Goal: Task Accomplishment & Management: Use online tool/utility

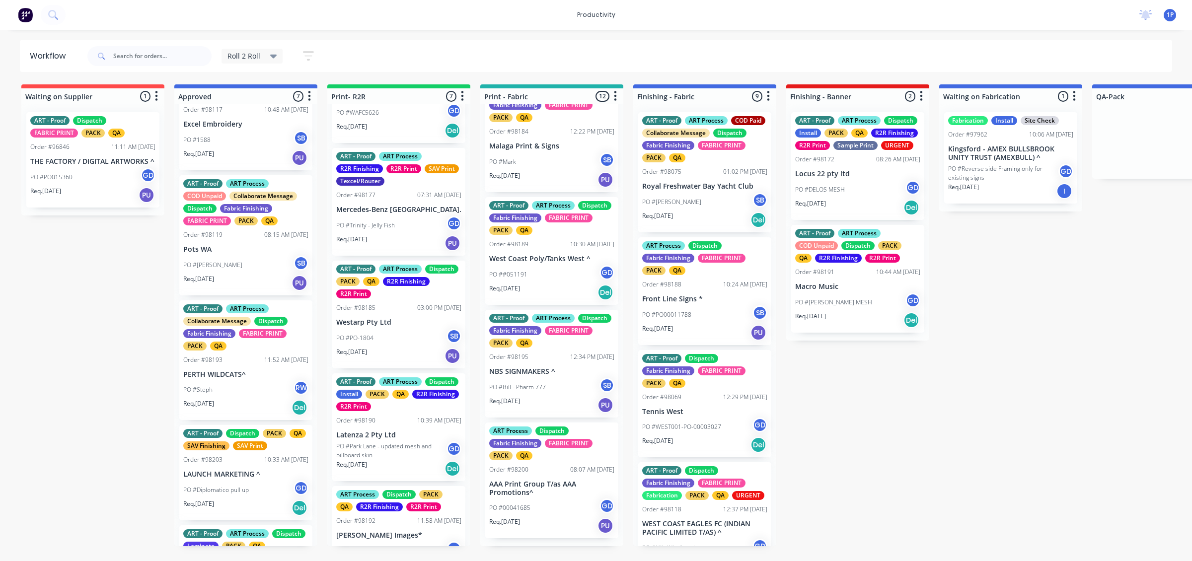
scroll to position [331, 0]
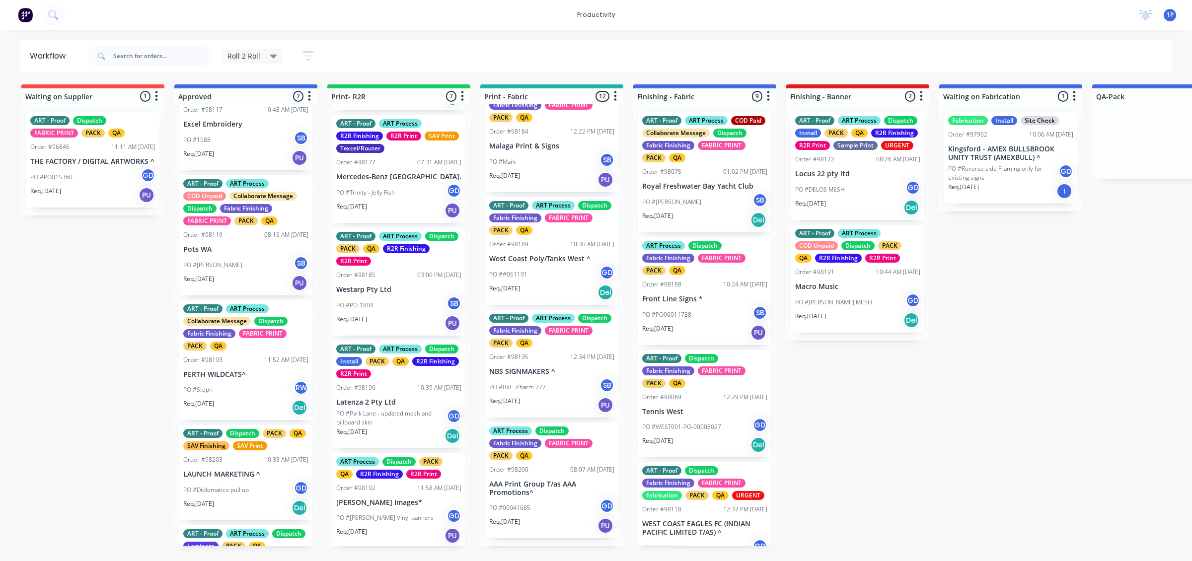
click at [377, 493] on div "ART Process Dispatch PACK QA R2R Finishing R2R Print Order #98192 11:58 AM [DAT…" at bounding box center [398, 500] width 133 height 95
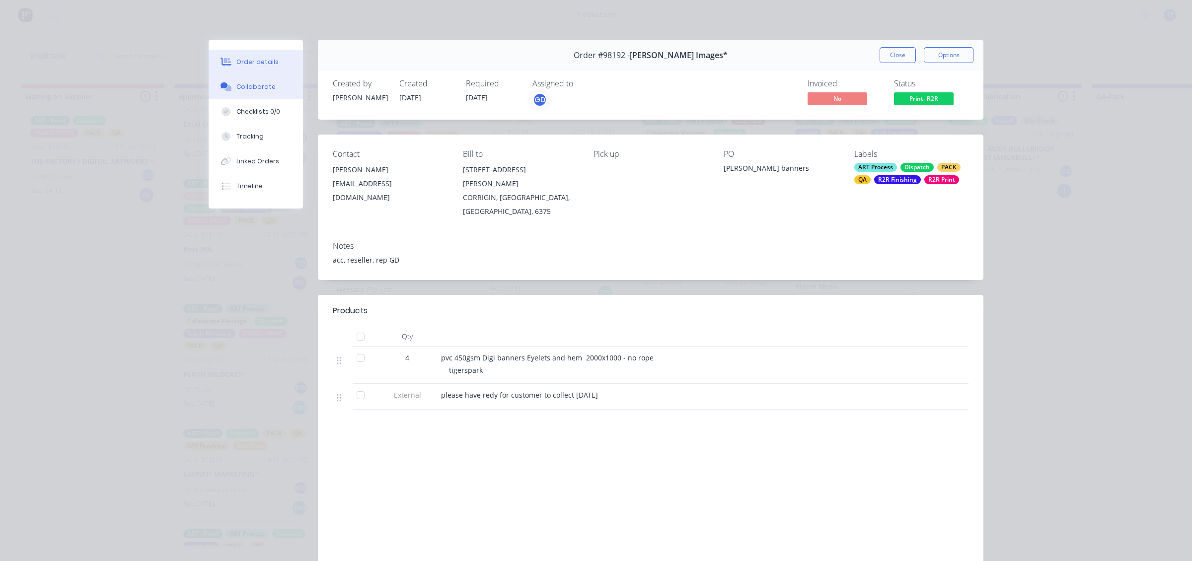
click at [244, 88] on div "Collaborate" at bounding box center [255, 86] width 39 height 9
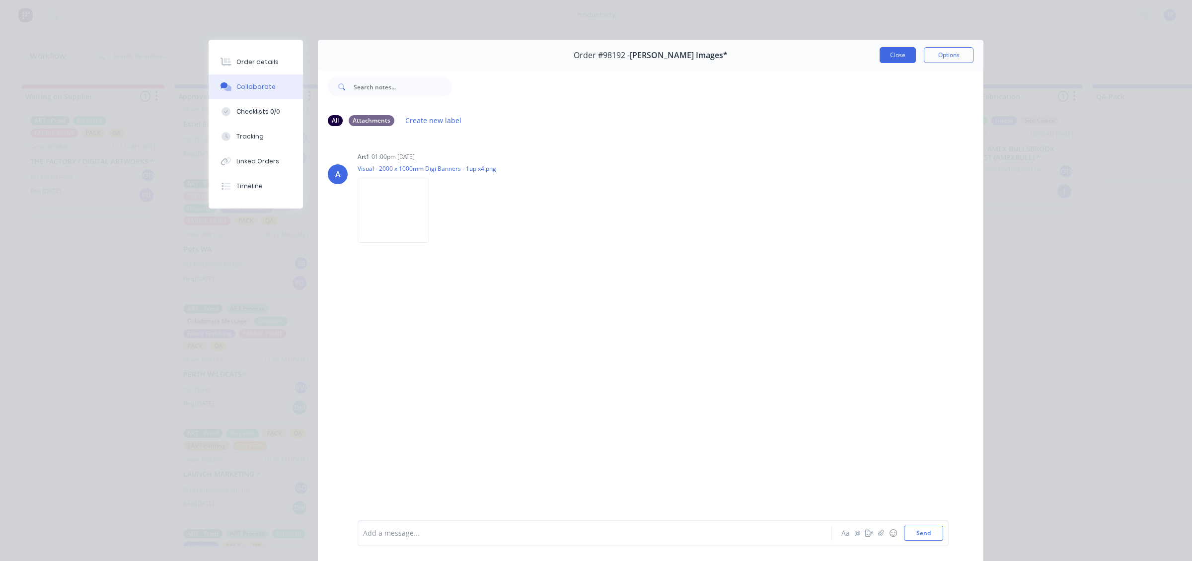
click at [892, 54] on button "Close" at bounding box center [898, 55] width 36 height 16
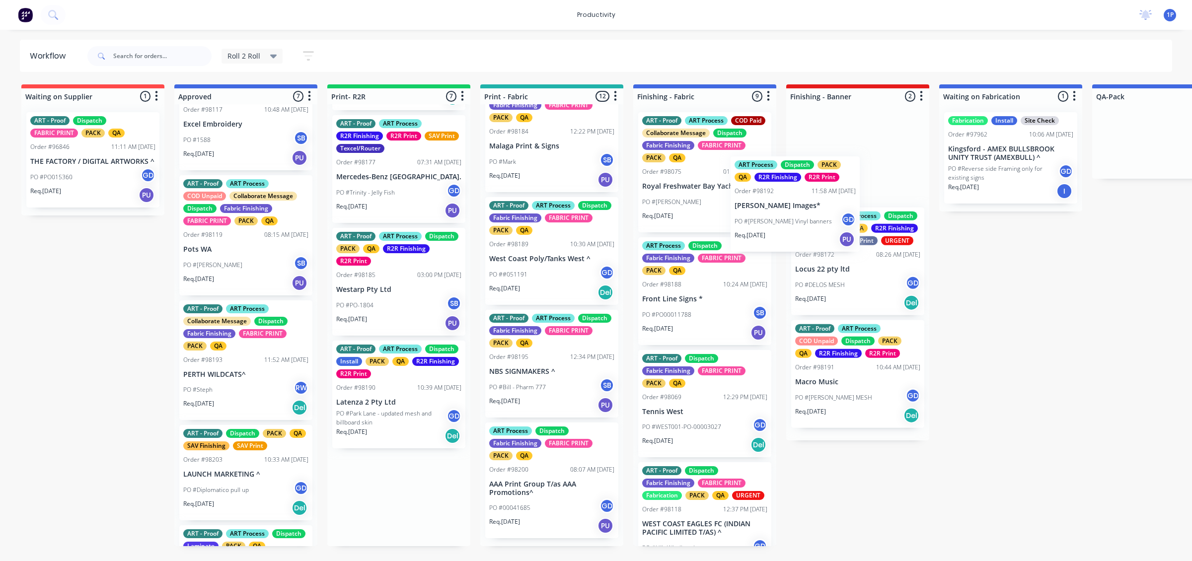
drag, startPoint x: 376, startPoint y: 513, endPoint x: 798, endPoint y: 205, distance: 522.3
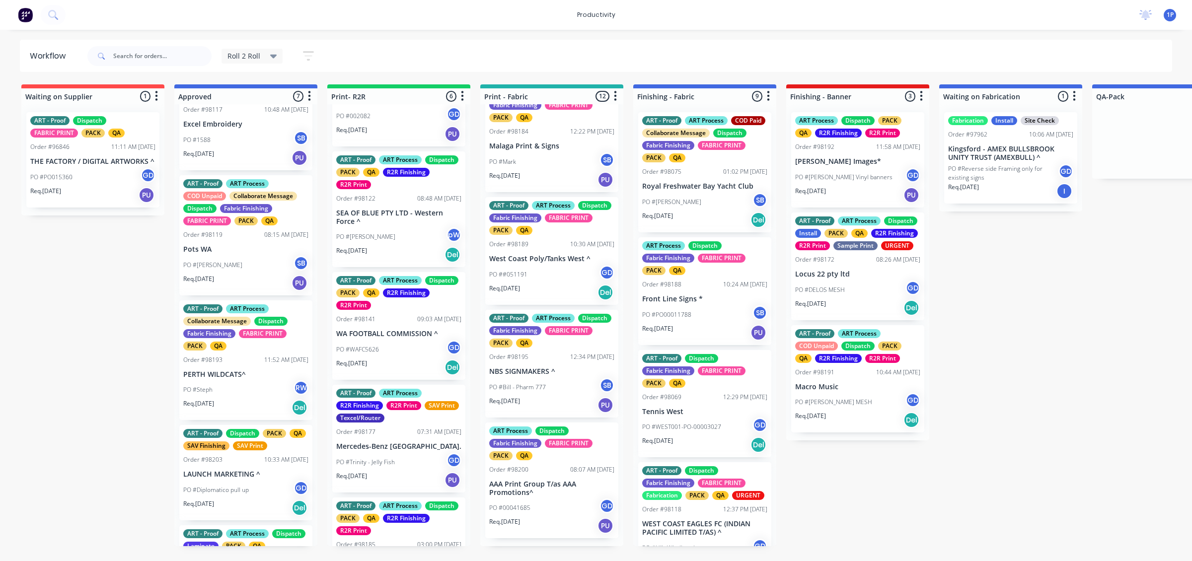
scroll to position [45, 0]
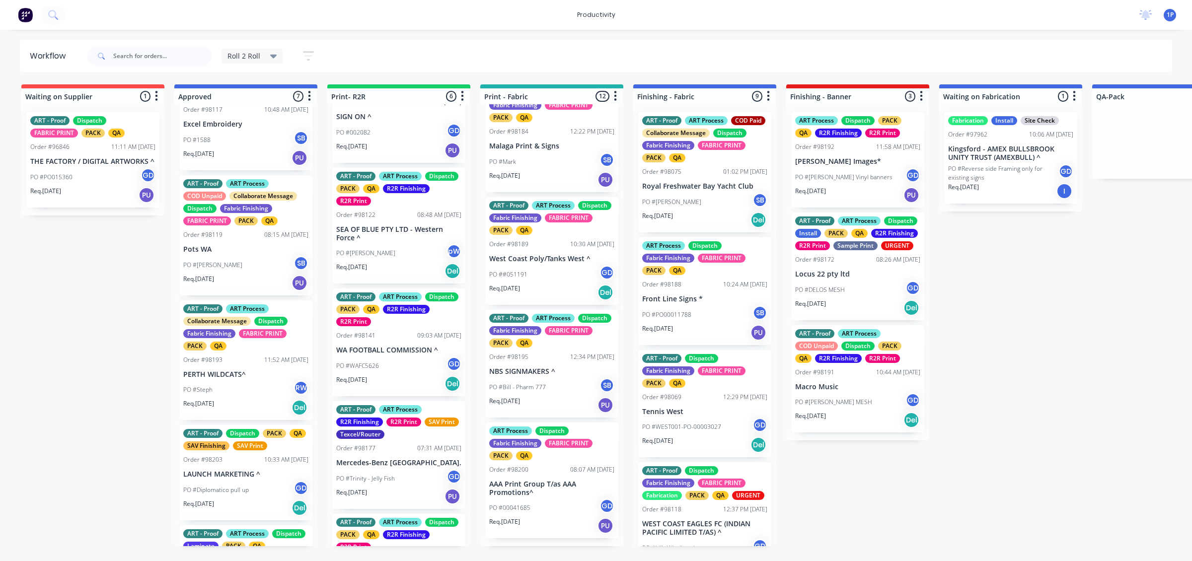
click at [405, 355] on div "ART - Proof ART Process Dispatch PACK QA R2R Finishing R2R Print Order #98141 0…" at bounding box center [398, 343] width 133 height 108
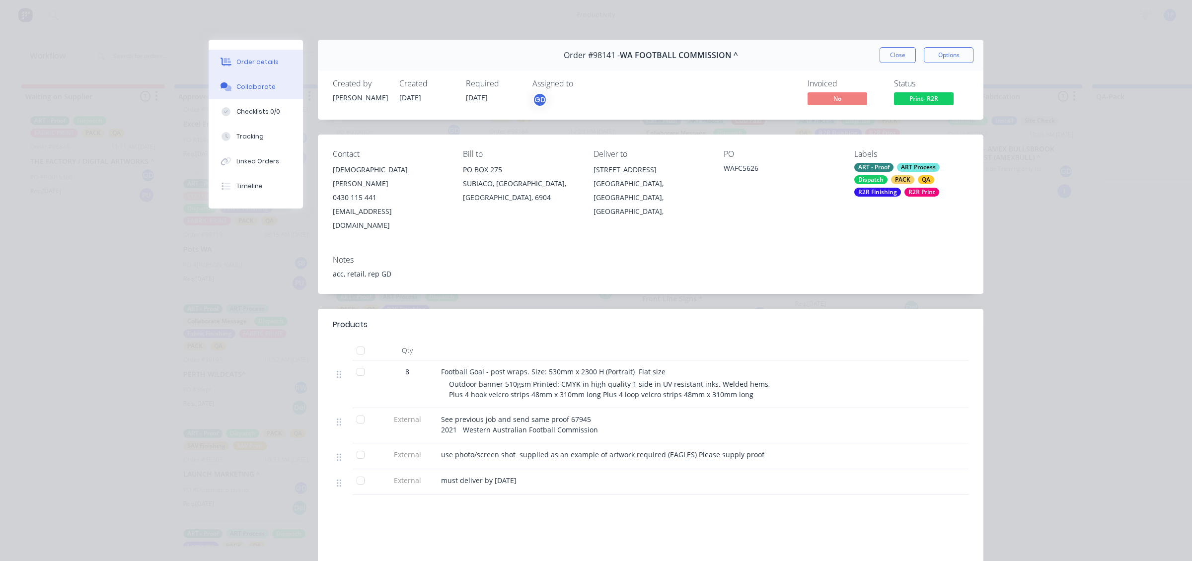
click at [267, 87] on button "Collaborate" at bounding box center [256, 87] width 94 height 25
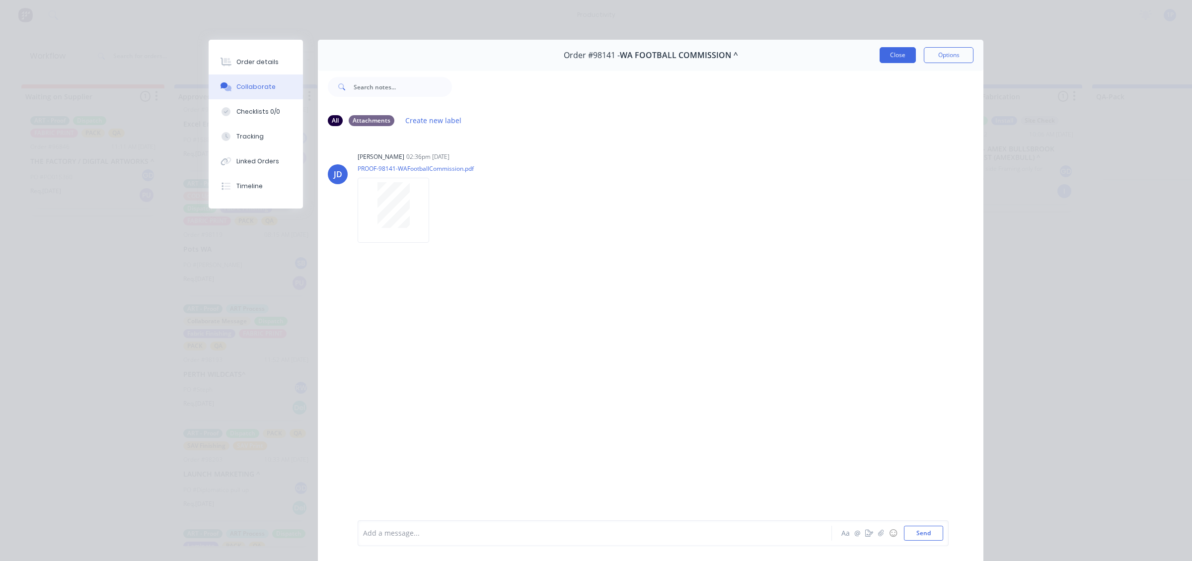
click at [900, 60] on button "Close" at bounding box center [898, 55] width 36 height 16
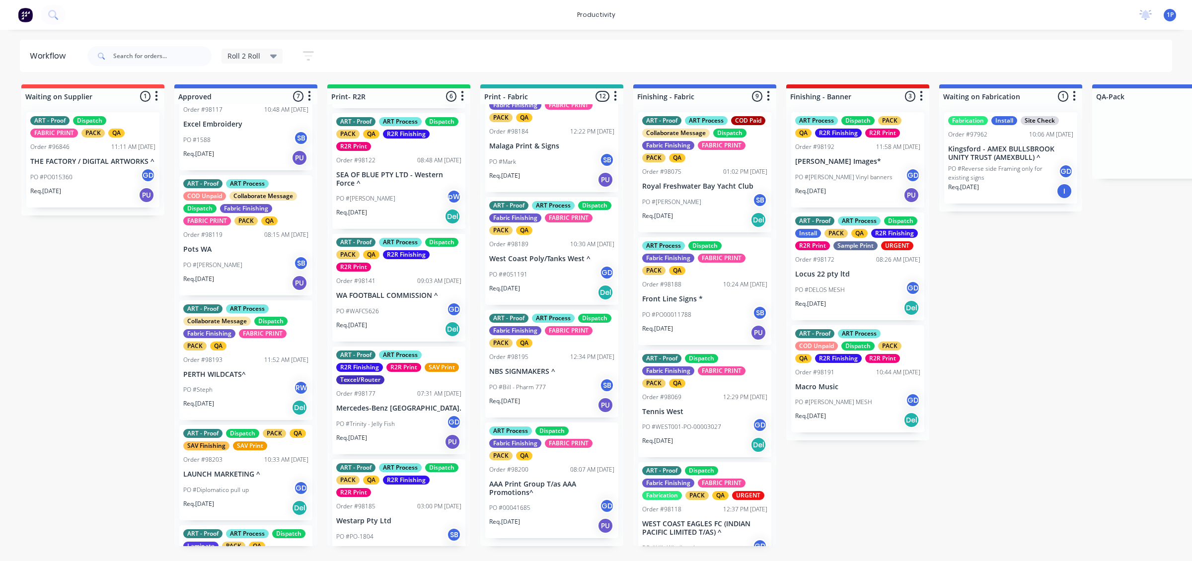
scroll to position [0, 0]
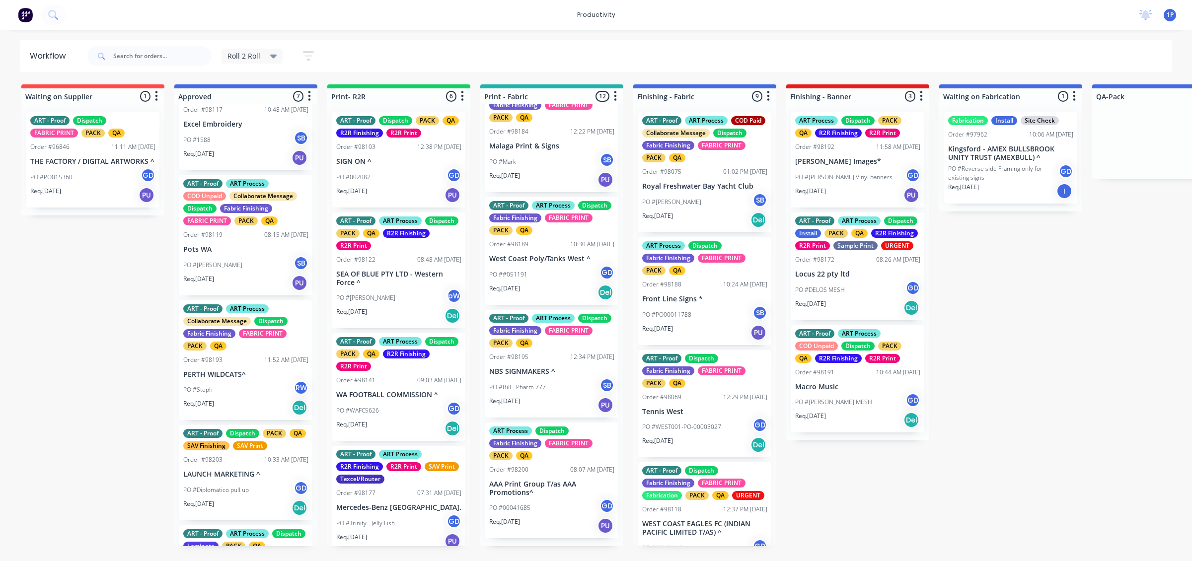
click at [410, 415] on div "PO #WAFC5626 GD" at bounding box center [398, 410] width 125 height 19
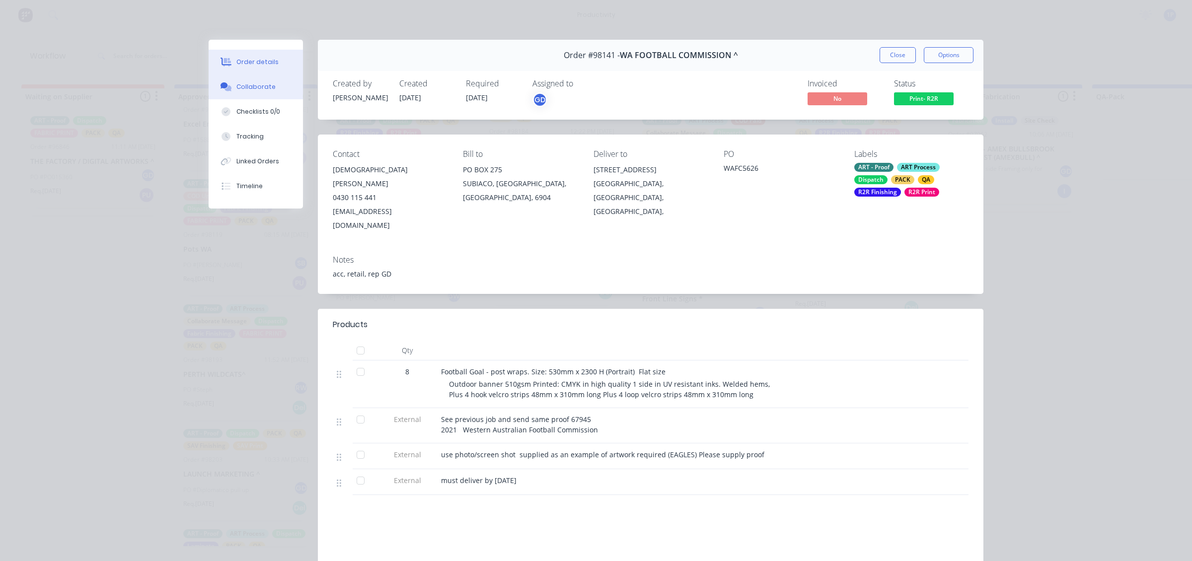
click at [251, 80] on button "Collaborate" at bounding box center [256, 87] width 94 height 25
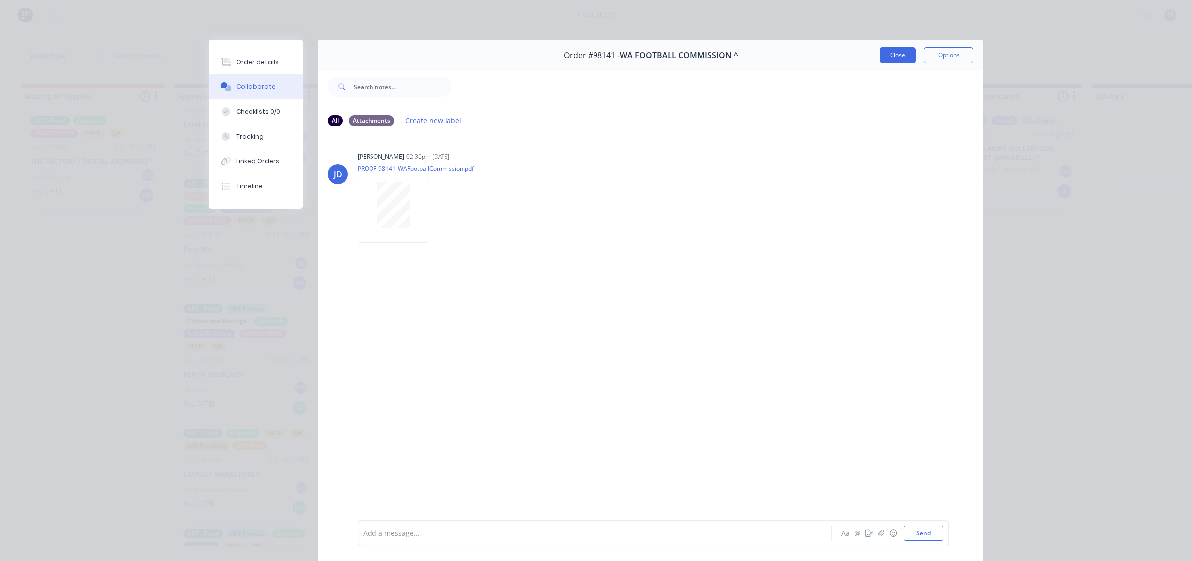
click at [902, 48] on button "Close" at bounding box center [898, 55] width 36 height 16
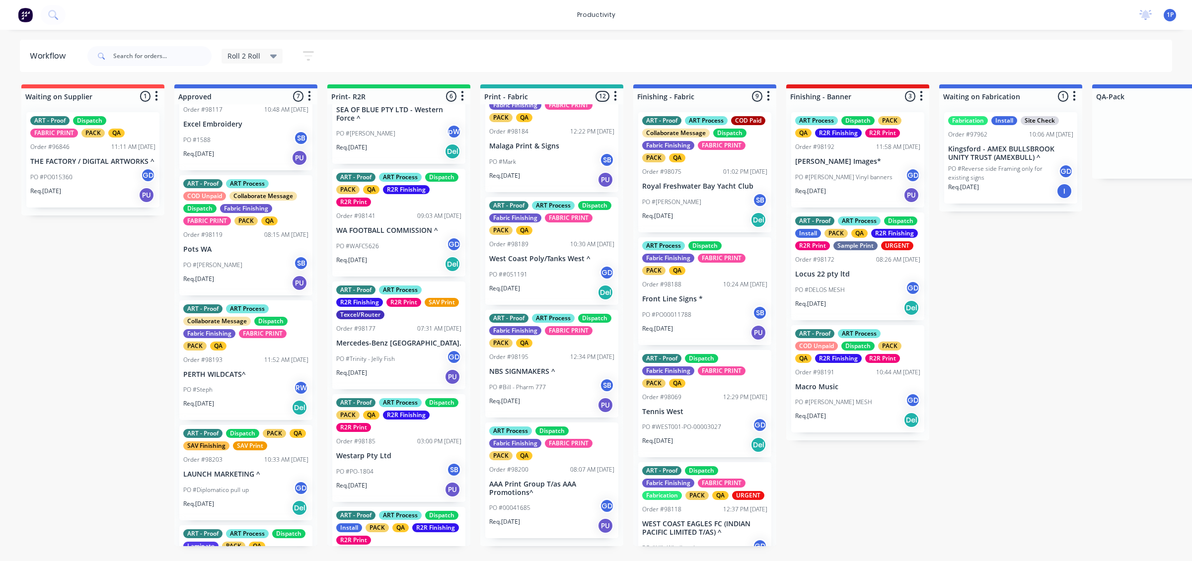
scroll to position [186, 0]
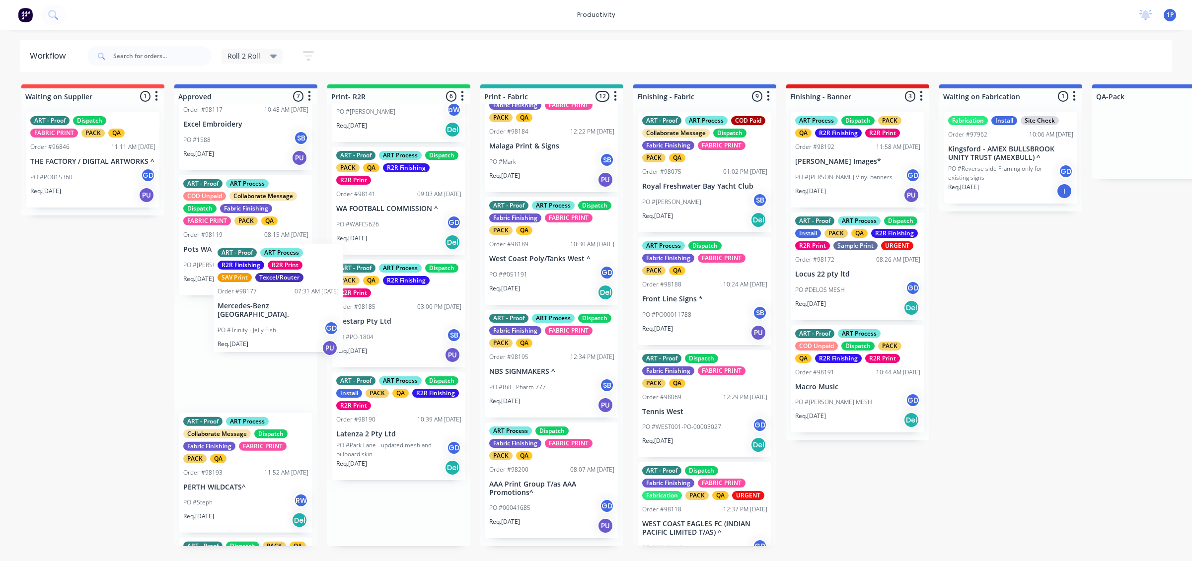
drag, startPoint x: 390, startPoint y: 359, endPoint x: 264, endPoint y: 344, distance: 127.5
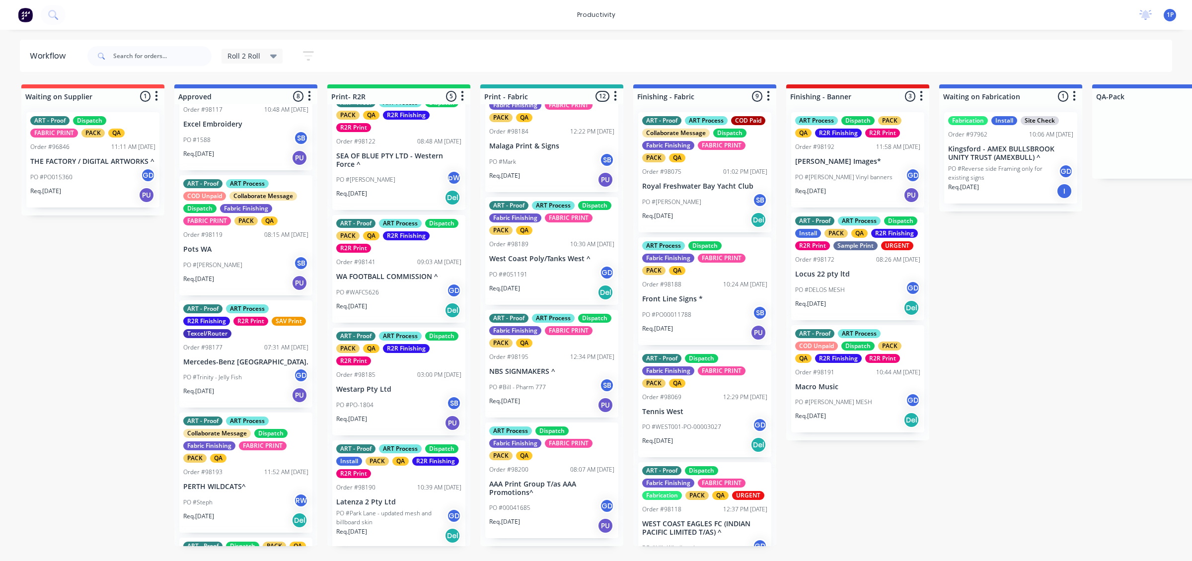
scroll to position [118, 0]
click at [397, 418] on div "Req. [DATE] PU" at bounding box center [398, 423] width 125 height 17
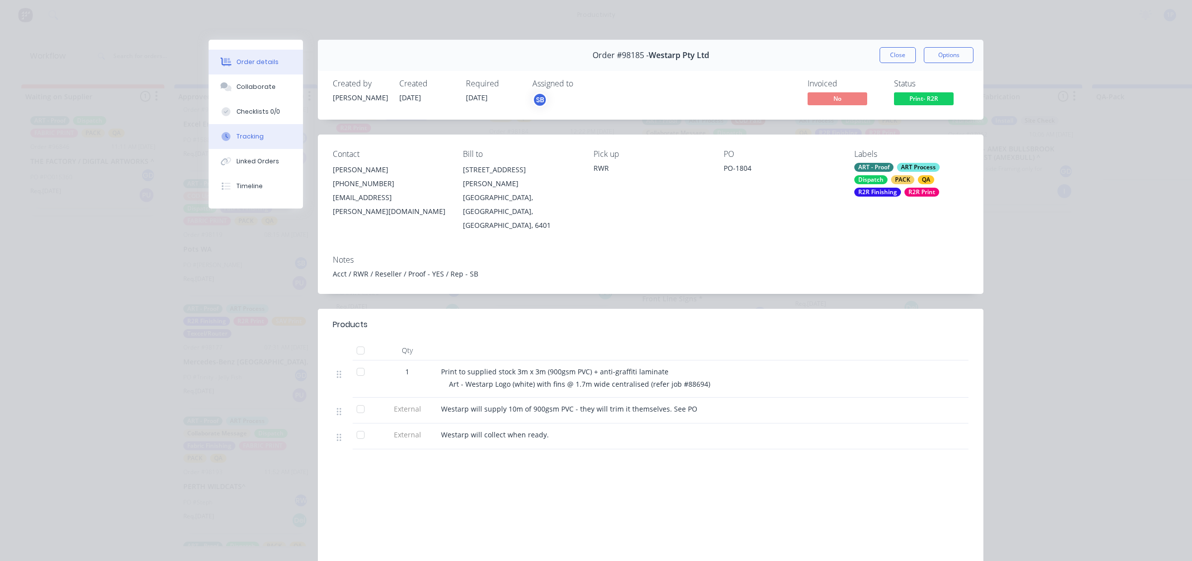
click at [248, 125] on button "Tracking" at bounding box center [256, 136] width 94 height 25
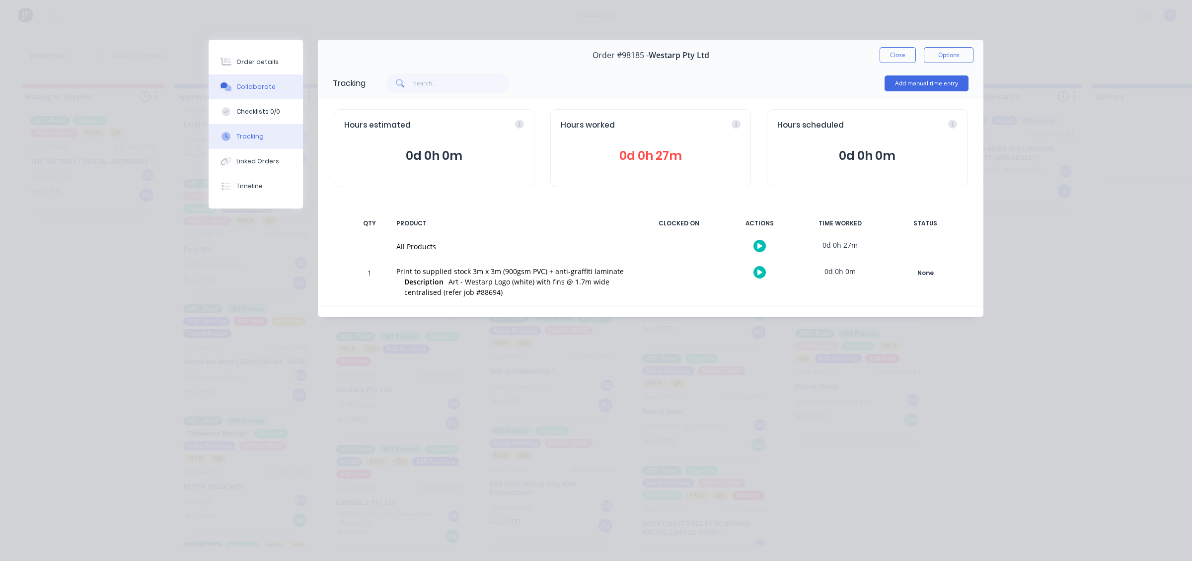
click at [271, 90] on div "Collaborate" at bounding box center [255, 86] width 39 height 9
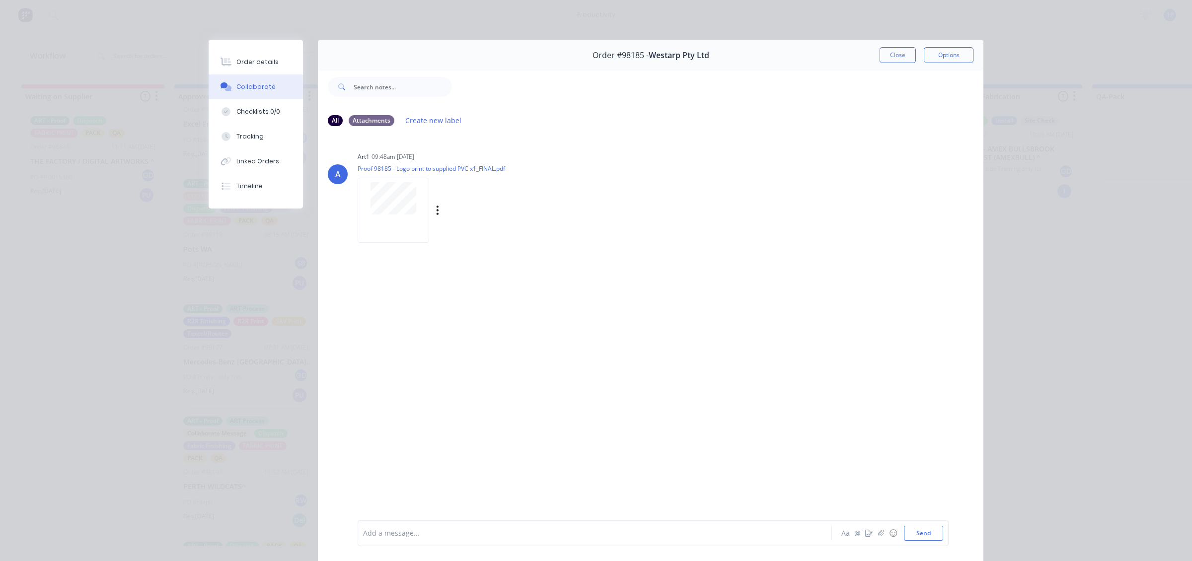
click at [395, 220] on div at bounding box center [394, 210] width 72 height 65
click at [897, 56] on button "Close" at bounding box center [898, 55] width 36 height 16
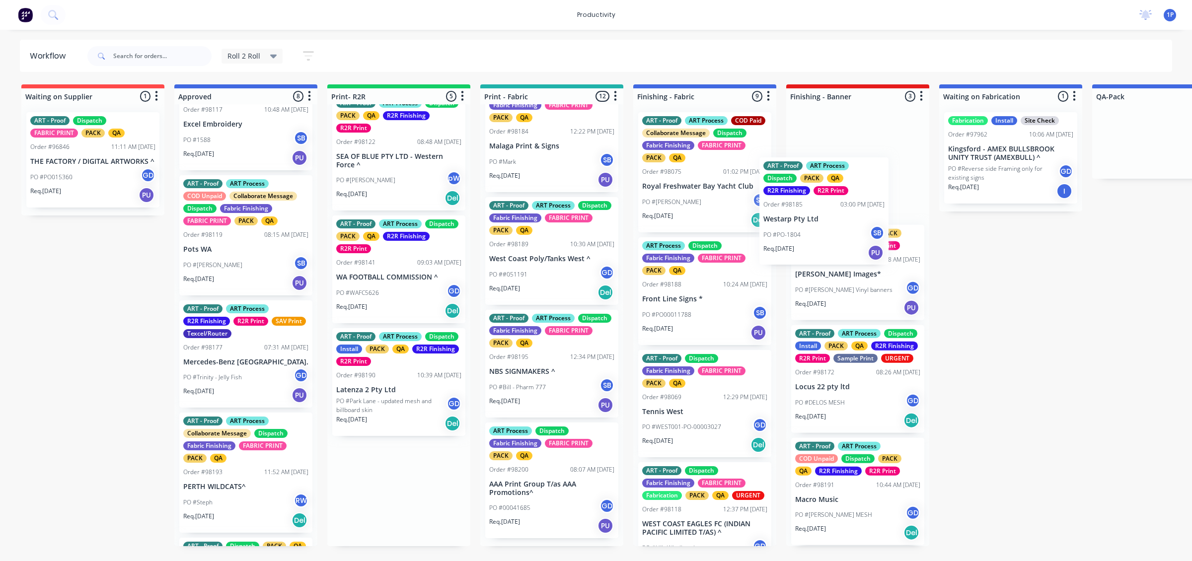
drag, startPoint x: 378, startPoint y: 403, endPoint x: 810, endPoint y: 229, distance: 466.1
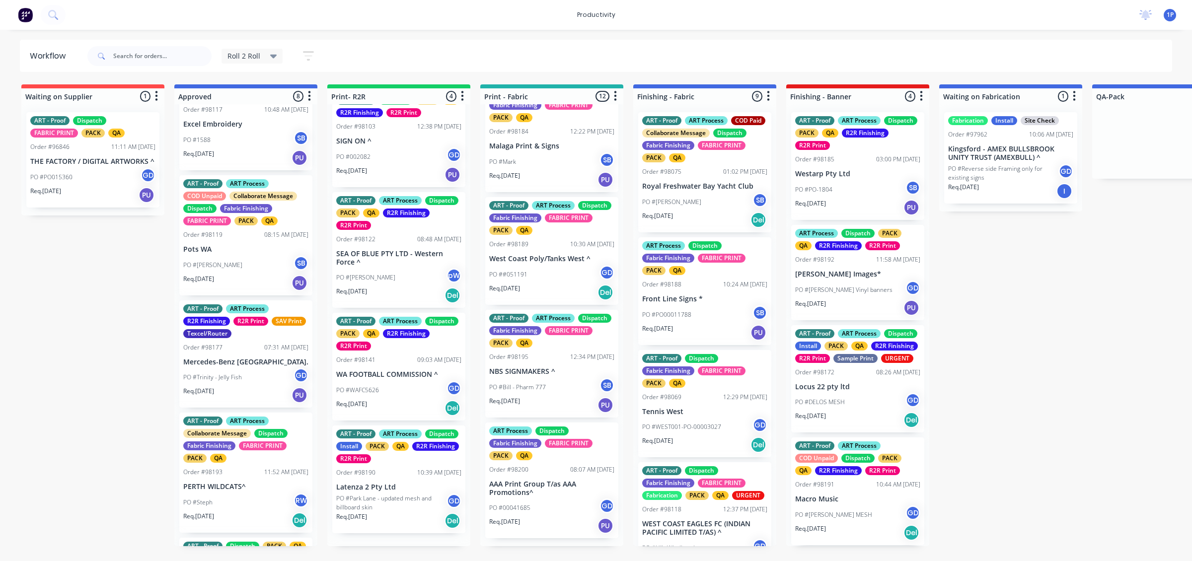
scroll to position [5, 0]
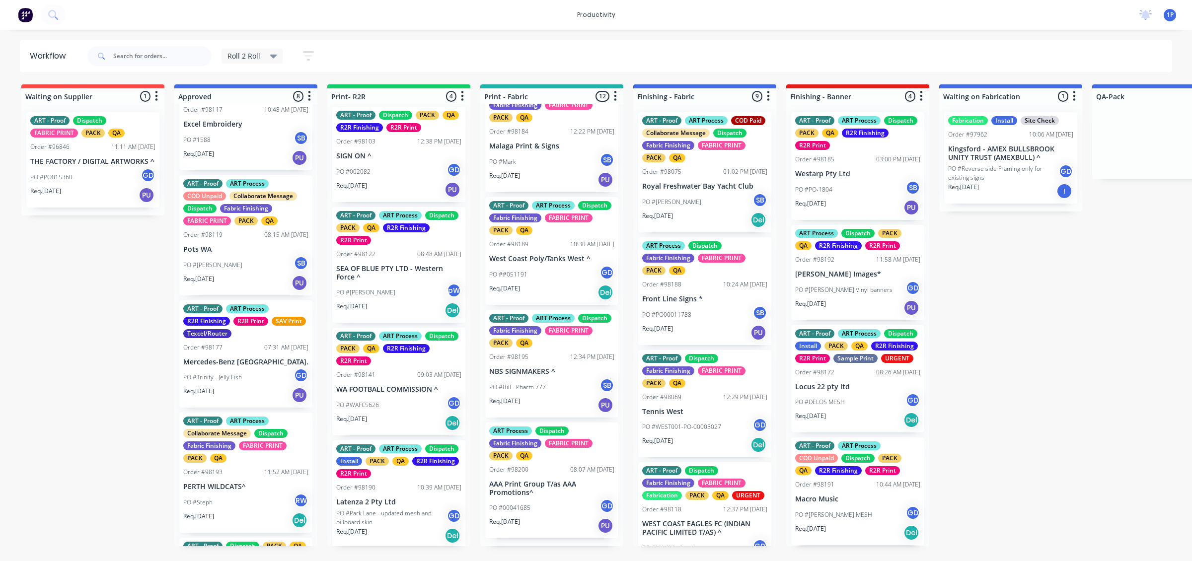
click at [408, 415] on div "Req. [DATE] Del" at bounding box center [398, 423] width 125 height 17
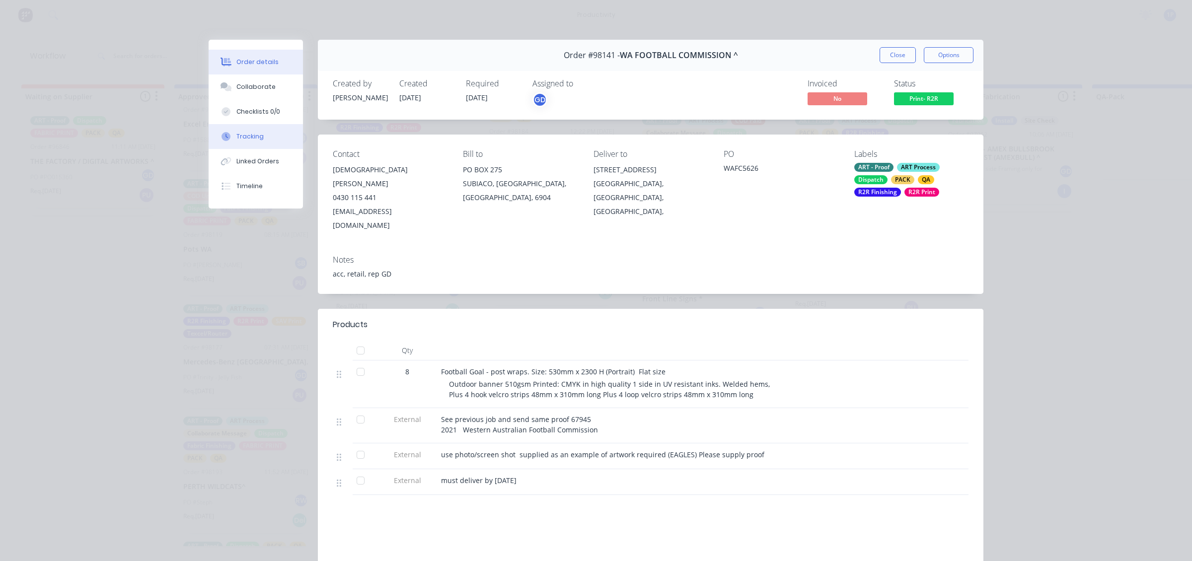
click at [241, 124] on button "Tracking" at bounding box center [256, 136] width 94 height 25
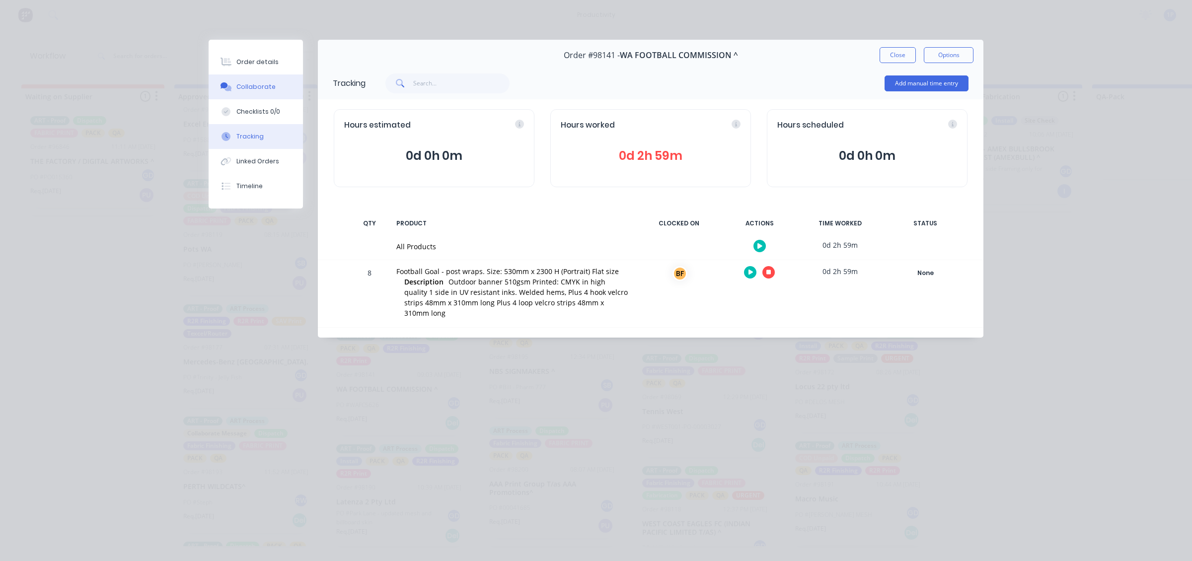
click at [249, 93] on button "Collaborate" at bounding box center [256, 87] width 94 height 25
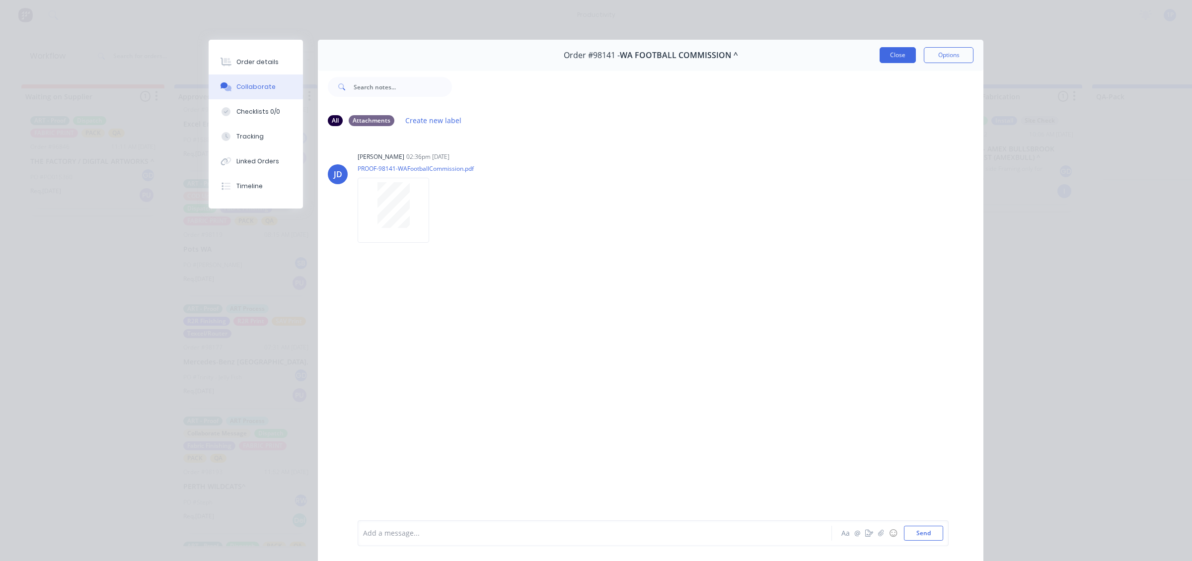
click at [895, 53] on button "Close" at bounding box center [898, 55] width 36 height 16
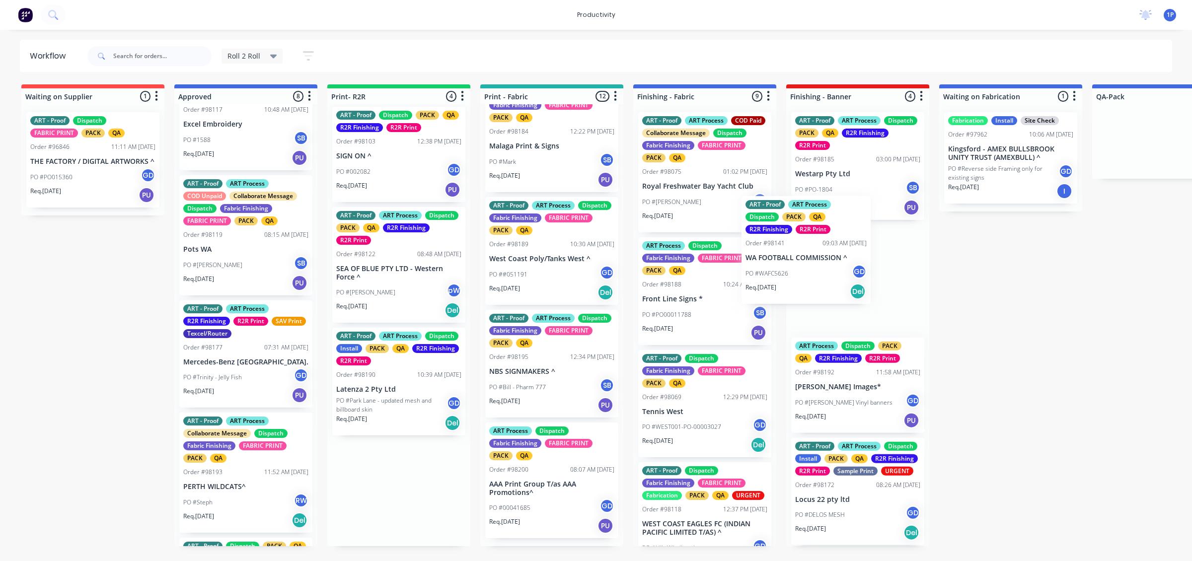
drag, startPoint x: 385, startPoint y: 405, endPoint x: 818, endPoint y: 264, distance: 455.2
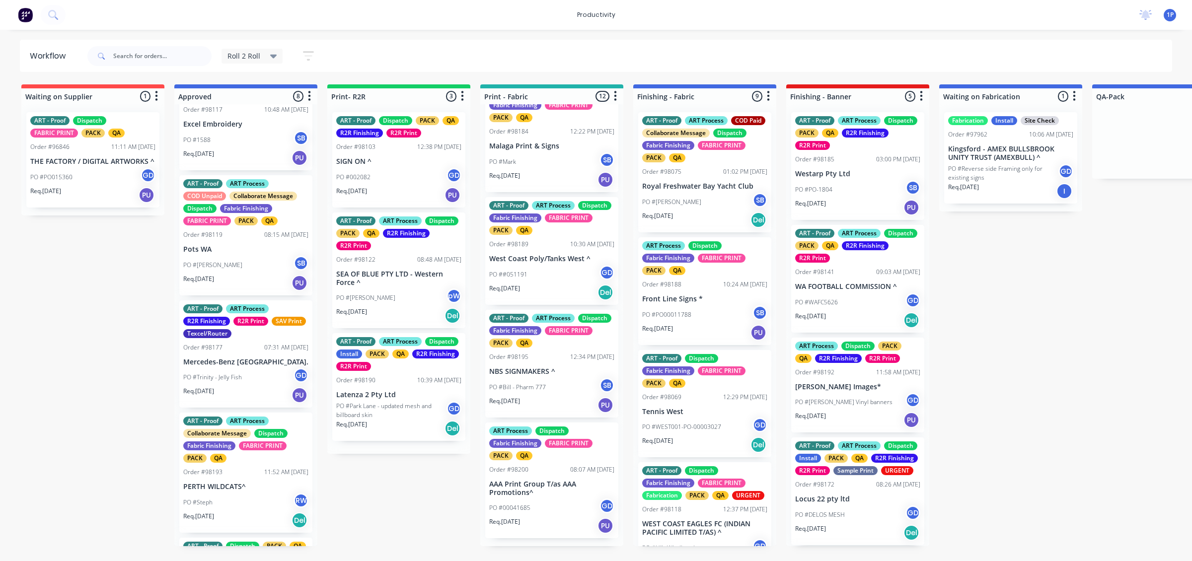
scroll to position [0, 0]
click at [389, 192] on div "Req. [DATE] PU" at bounding box center [398, 195] width 125 height 17
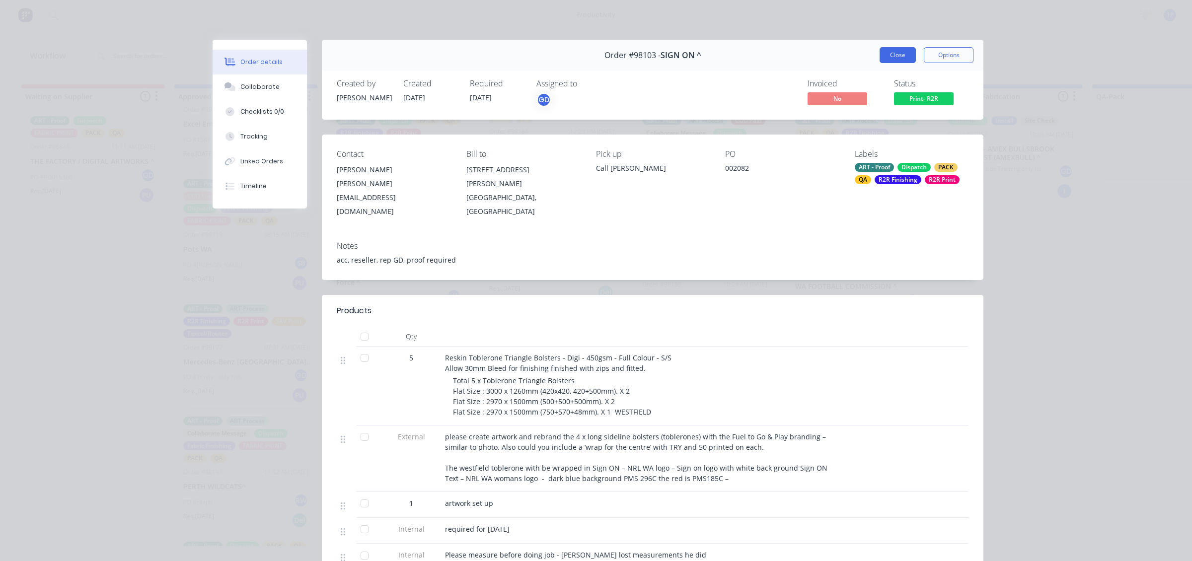
click at [880, 60] on button "Close" at bounding box center [898, 55] width 36 height 16
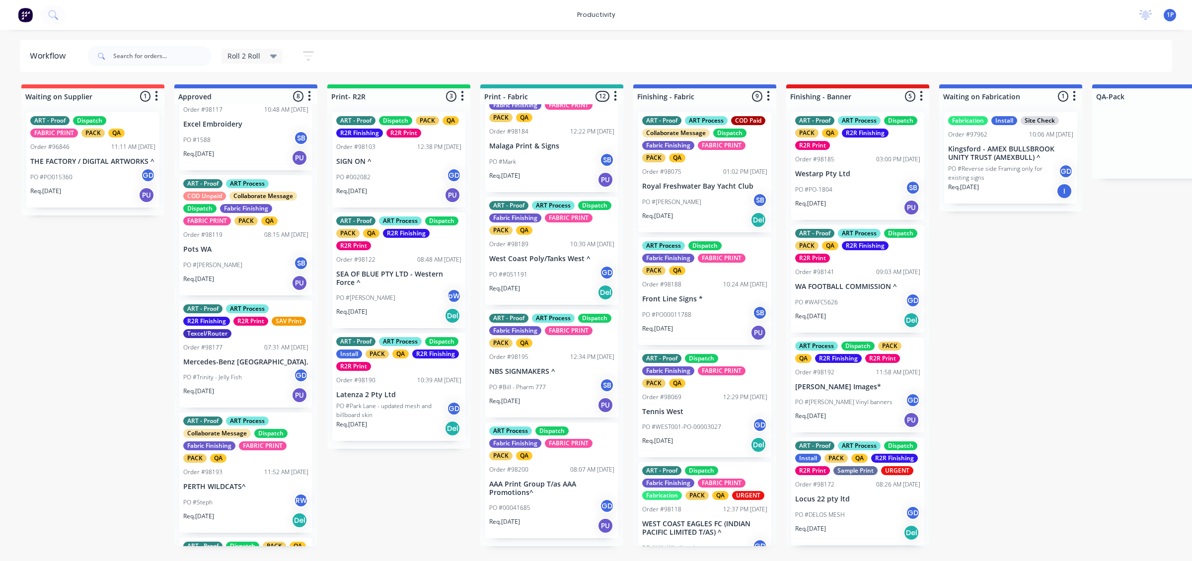
click at [430, 292] on div "PO #[PERSON_NAME]" at bounding box center [398, 298] width 125 height 19
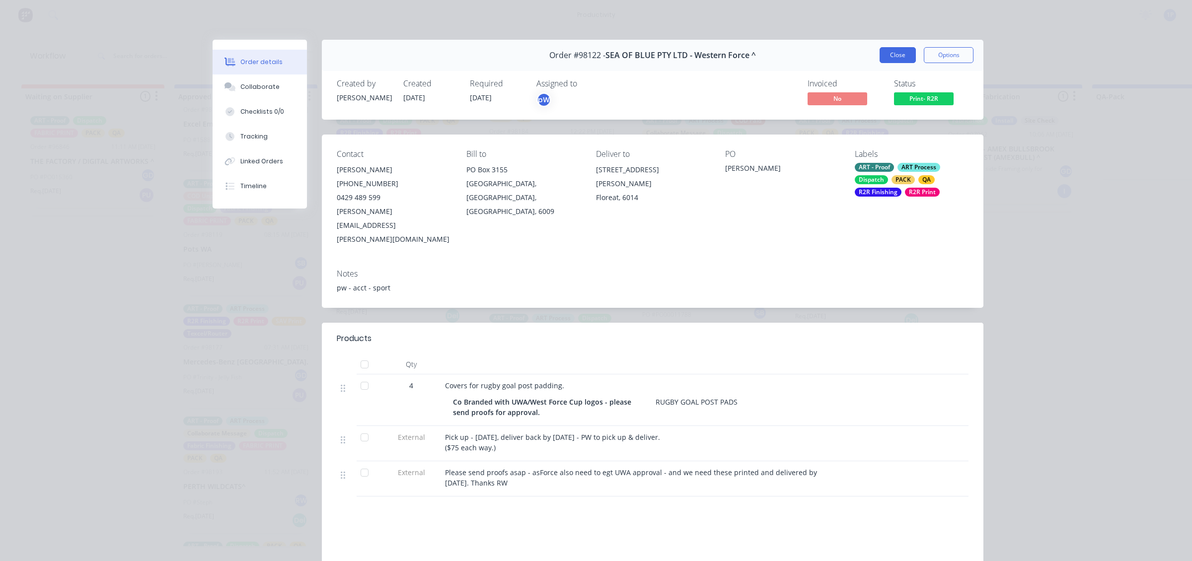
click at [887, 56] on button "Close" at bounding box center [898, 55] width 36 height 16
